Goal: Task Accomplishment & Management: Manage account settings

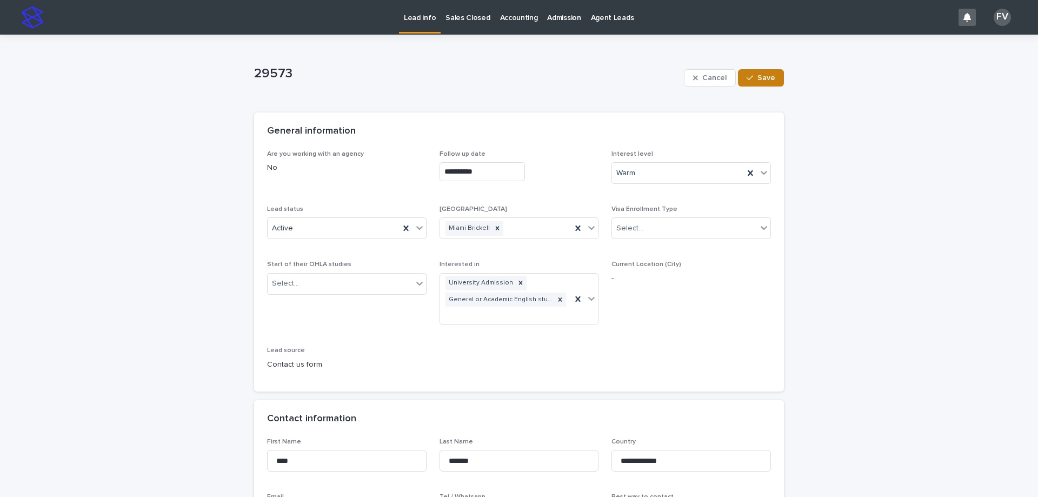
click at [755, 85] on button "Save" at bounding box center [761, 77] width 46 height 17
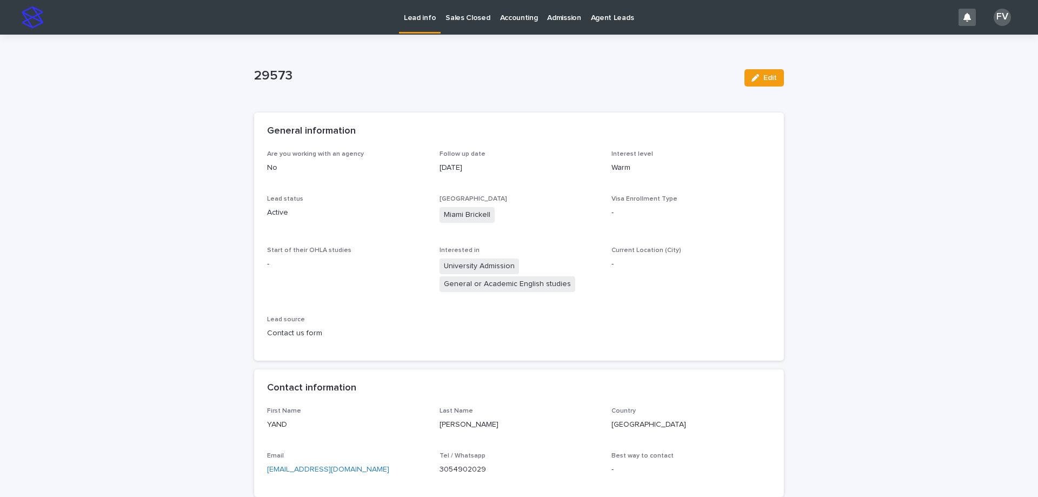
click at [420, 19] on p "Lead info" at bounding box center [420, 11] width 32 height 23
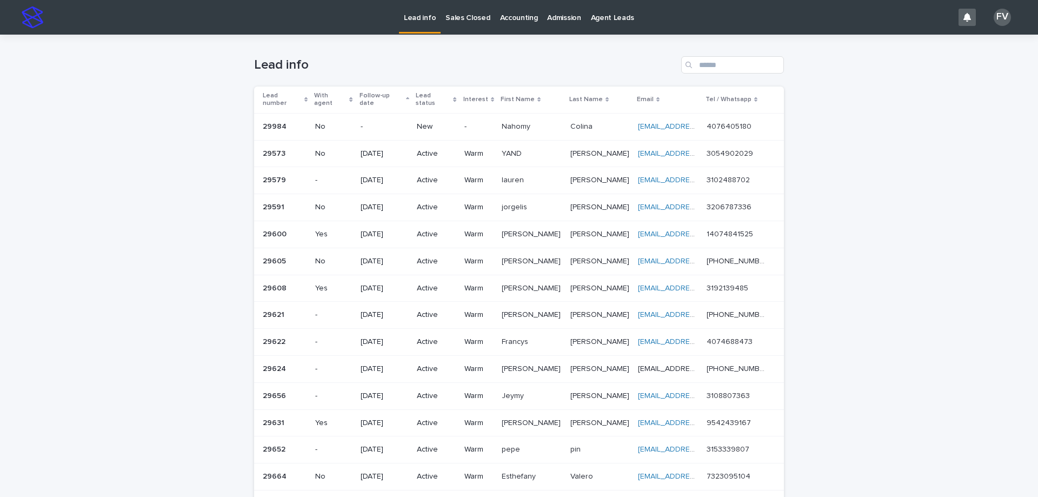
click at [424, 122] on p "New" at bounding box center [436, 126] width 38 height 9
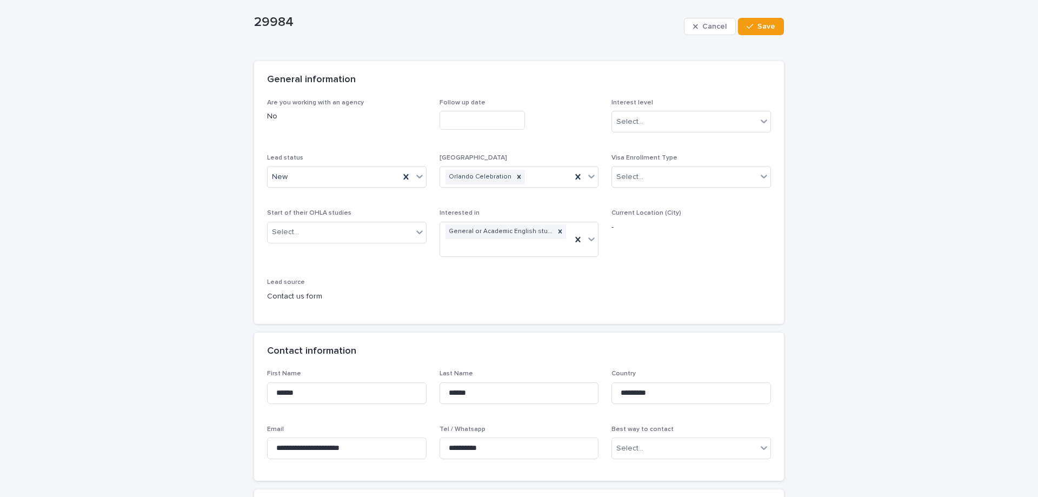
scroll to position [108, 0]
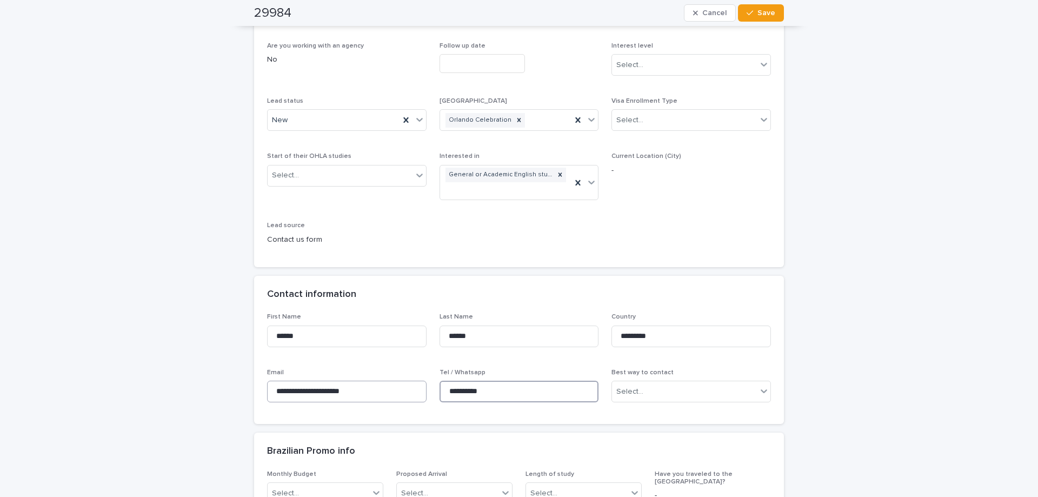
drag, startPoint x: 502, startPoint y: 390, endPoint x: 420, endPoint y: 391, distance: 81.1
click at [420, 391] on div "**********" at bounding box center [519, 362] width 504 height 98
drag, startPoint x: 377, startPoint y: 392, endPoint x: 262, endPoint y: 389, distance: 115.7
click at [262, 389] on div "**********" at bounding box center [519, 368] width 530 height 111
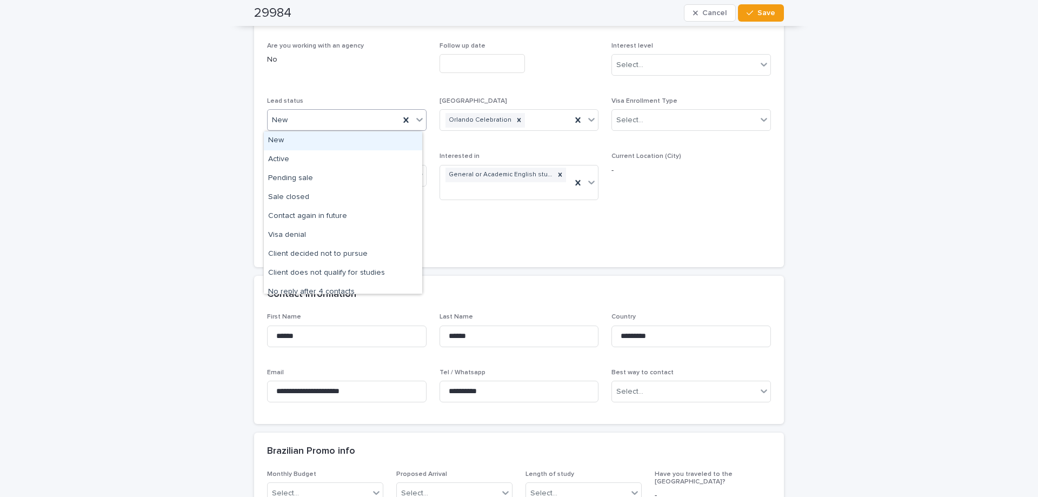
click at [342, 119] on div "New" at bounding box center [334, 120] width 132 height 18
click at [332, 156] on div "Active" at bounding box center [343, 159] width 158 height 19
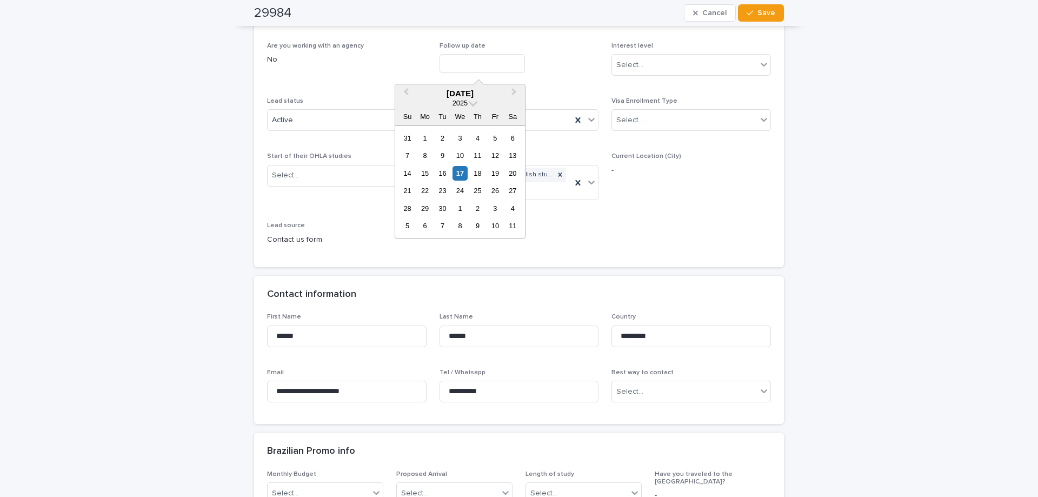
click at [491, 61] on input "text" at bounding box center [481, 63] width 85 height 19
click at [447, 208] on div "30" at bounding box center [442, 208] width 15 height 15
type input "**********"
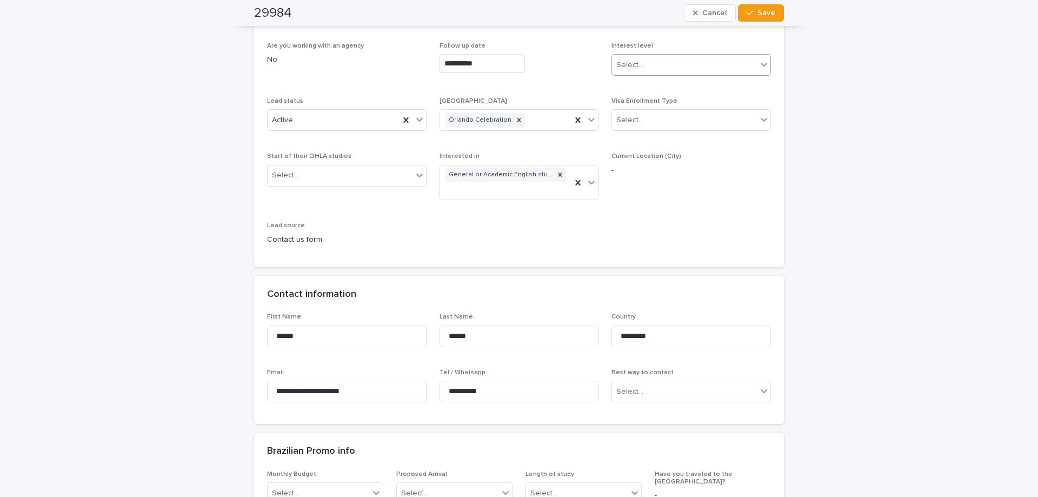
click at [669, 66] on div "Select..." at bounding box center [684, 65] width 145 height 18
click at [671, 104] on div "Warm" at bounding box center [687, 104] width 158 height 19
click at [759, 16] on span "Save" at bounding box center [766, 13] width 18 height 8
